Goal: Task Accomplishment & Management: Manage account settings

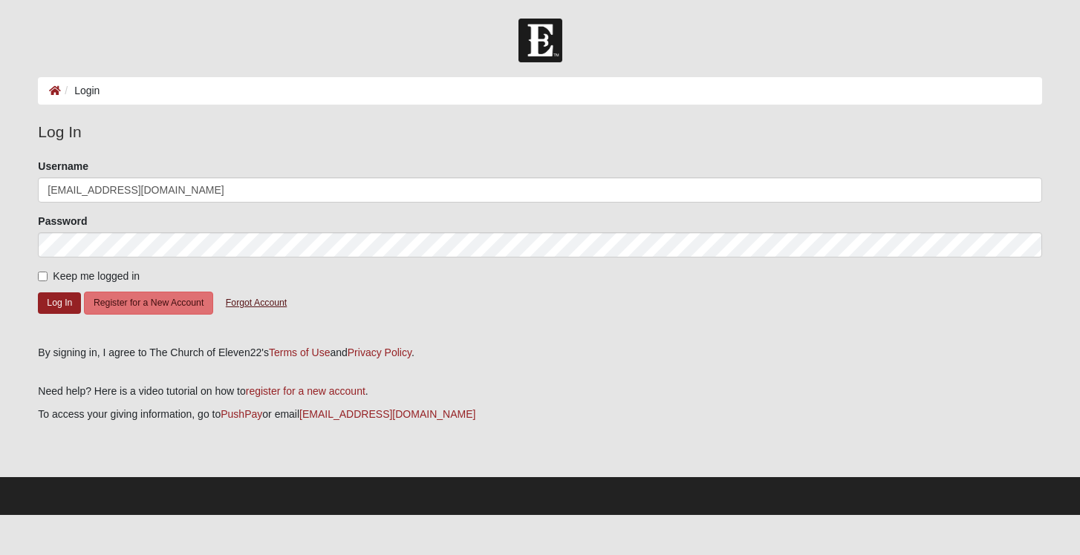
drag, startPoint x: 314, startPoint y: 293, endPoint x: 292, endPoint y: 297, distance: 22.6
click at [299, 293] on form "Please correct the following: Username [PERSON_NAME][EMAIL_ADDRESS][DOMAIN_NAME…" at bounding box center [539, 247] width 1003 height 176
click at [68, 303] on button "Log In" at bounding box center [59, 304] width 43 height 22
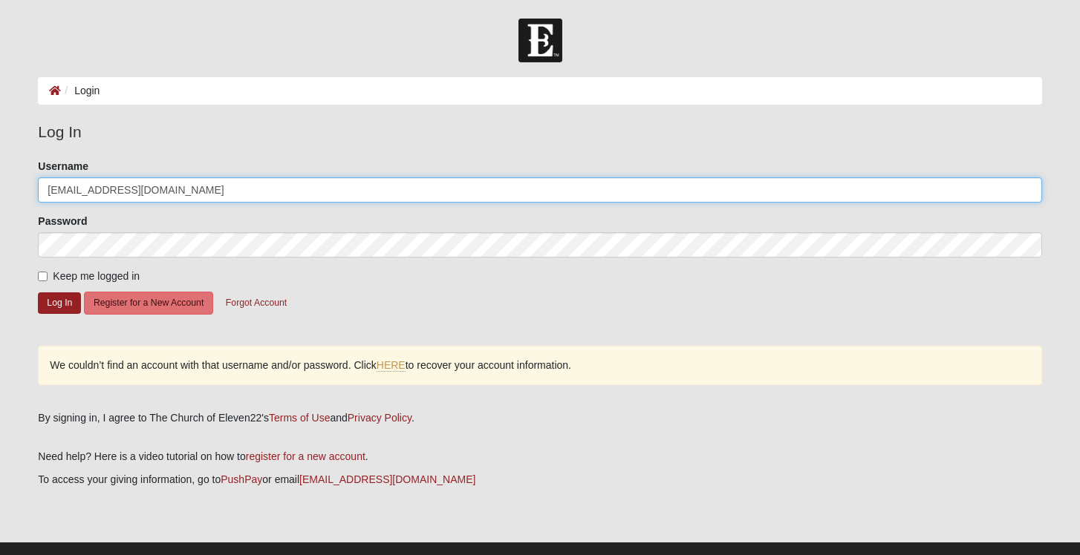
click at [191, 193] on input "[EMAIL_ADDRESS][DOMAIN_NAME]" at bounding box center [539, 189] width 1003 height 25
type input "m"
type input "MNMICHAEL"
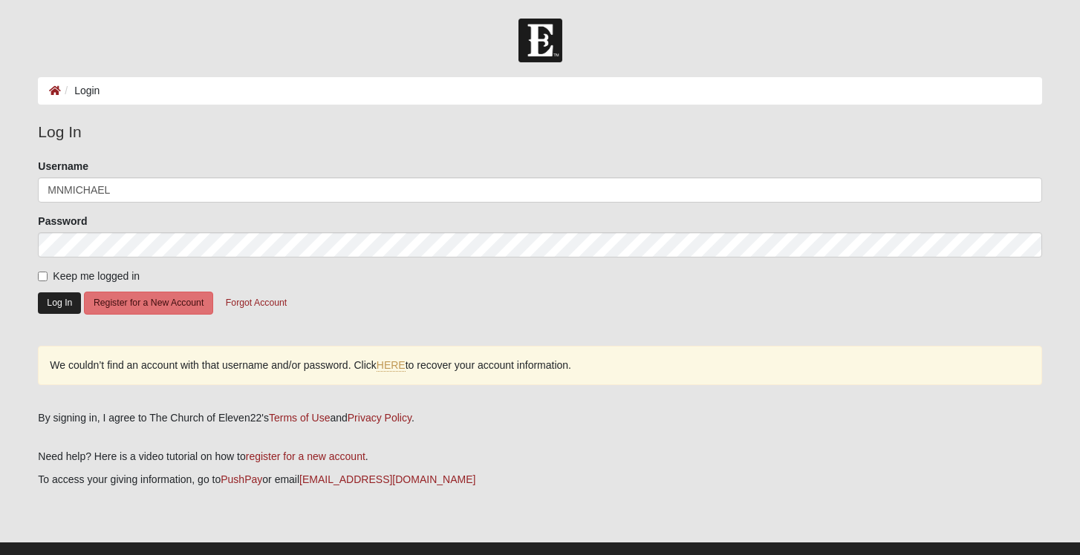
click at [69, 307] on button "Log In" at bounding box center [59, 304] width 43 height 22
click at [384, 363] on link "HERE" at bounding box center [391, 365] width 29 height 13
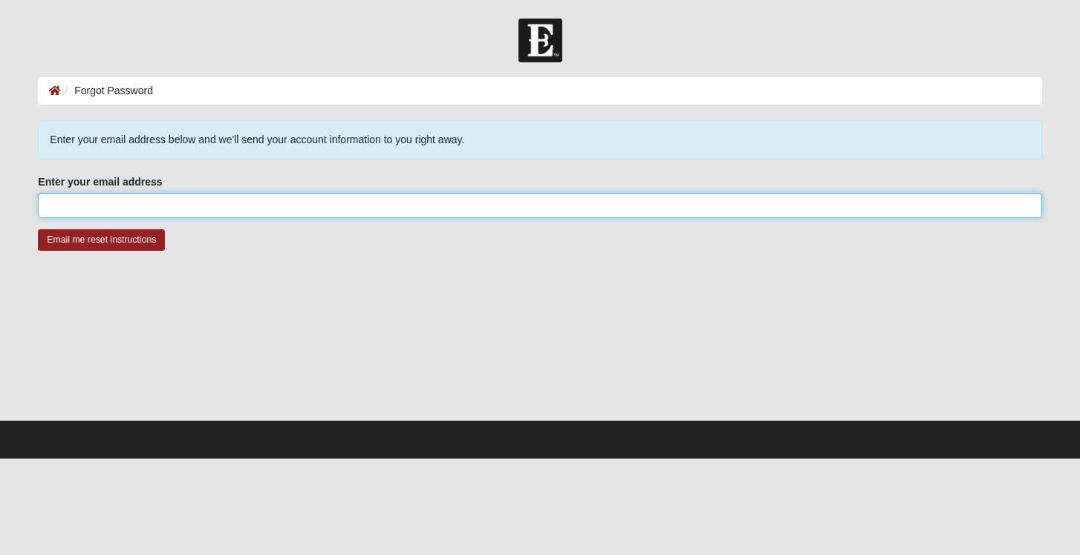
click at [348, 203] on input "Enter your email address" at bounding box center [539, 205] width 1003 height 25
